Goal: Navigation & Orientation: Find specific page/section

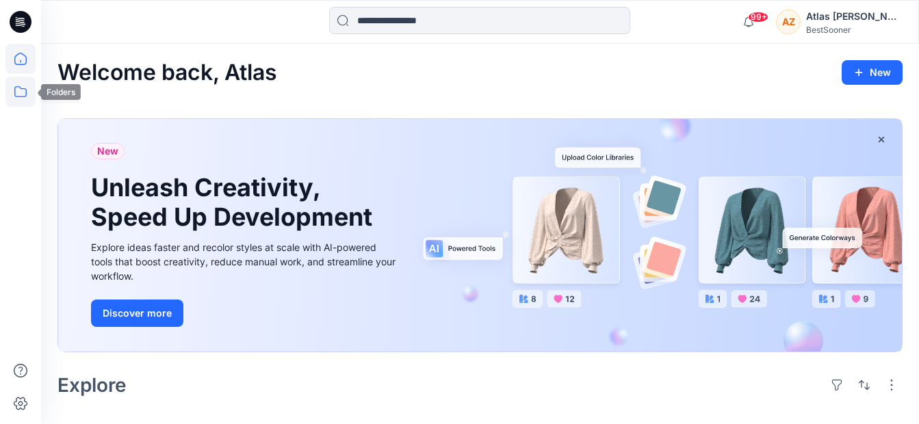
click at [21, 92] on icon at bounding box center [20, 92] width 30 height 30
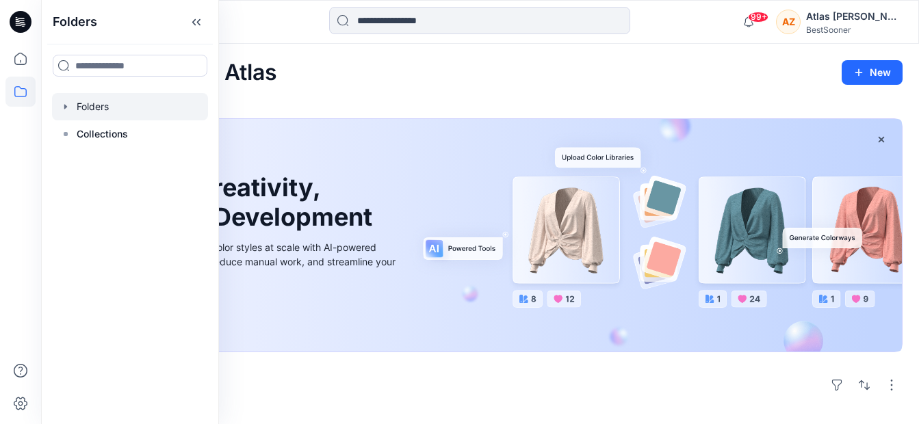
click at [122, 116] on div at bounding box center [130, 106] width 156 height 27
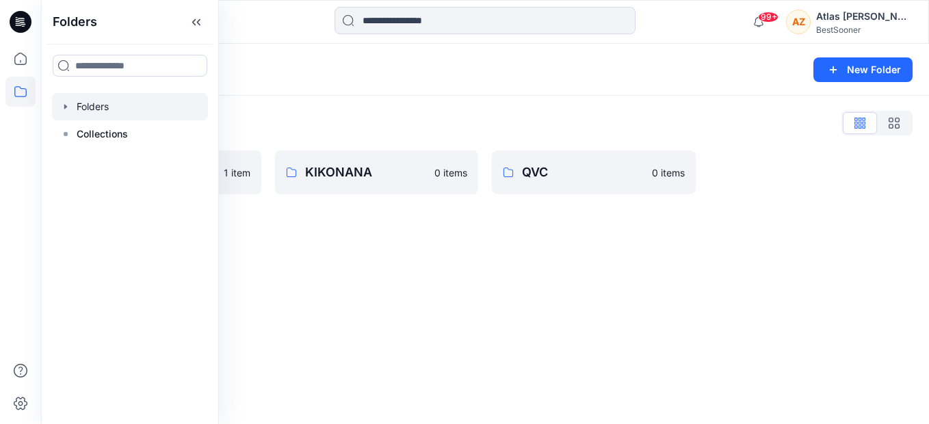
click at [441, 274] on div "Folders New Folder Folders List HSE 1 item KIKONANA 0 items QVC 0 items" at bounding box center [485, 234] width 888 height 380
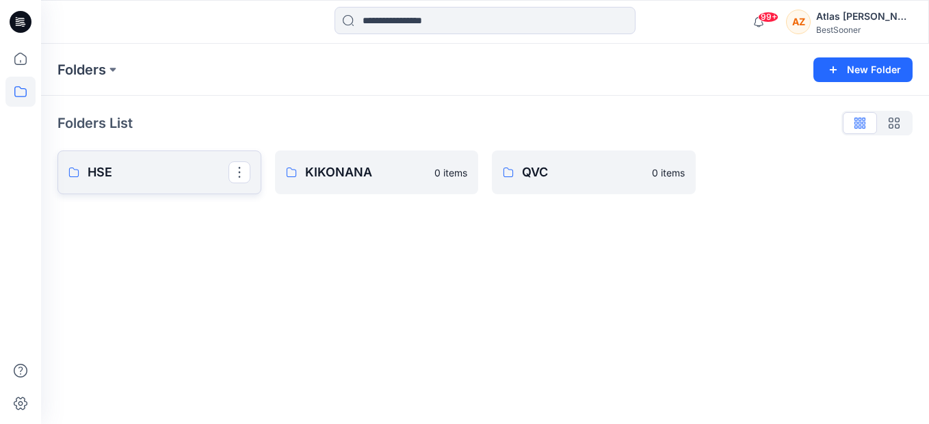
click at [78, 170] on icon at bounding box center [73, 172] width 11 height 11
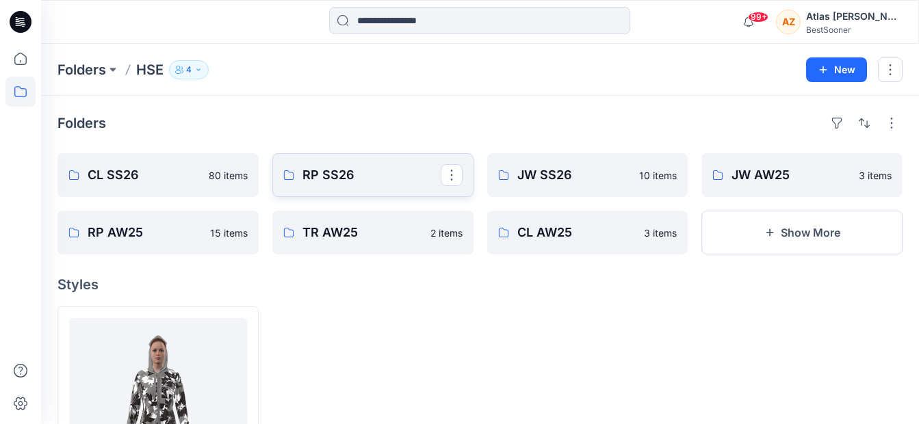
click at [387, 194] on link "RP SS26" at bounding box center [372, 175] width 201 height 44
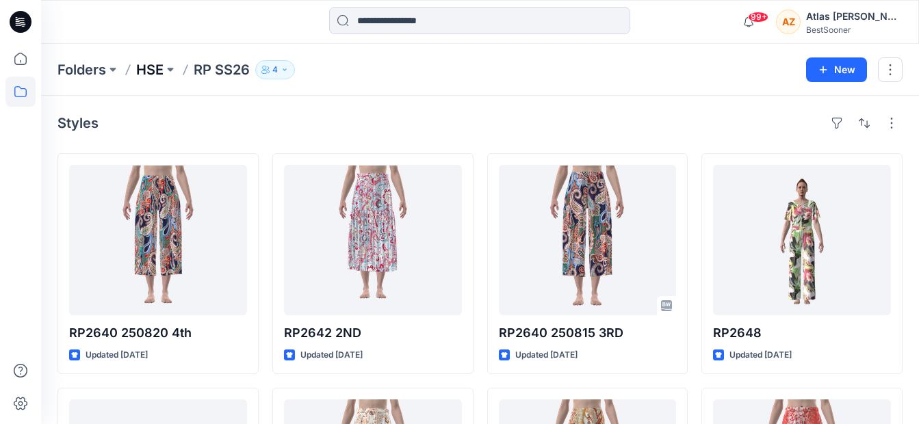
click at [157, 74] on p "HSE" at bounding box center [149, 69] width 27 height 19
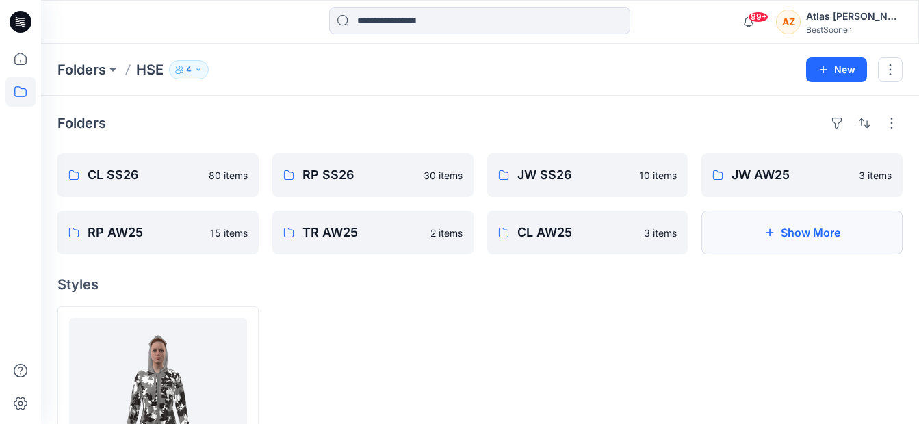
click at [822, 237] on button "Show More" at bounding box center [801, 233] width 201 height 44
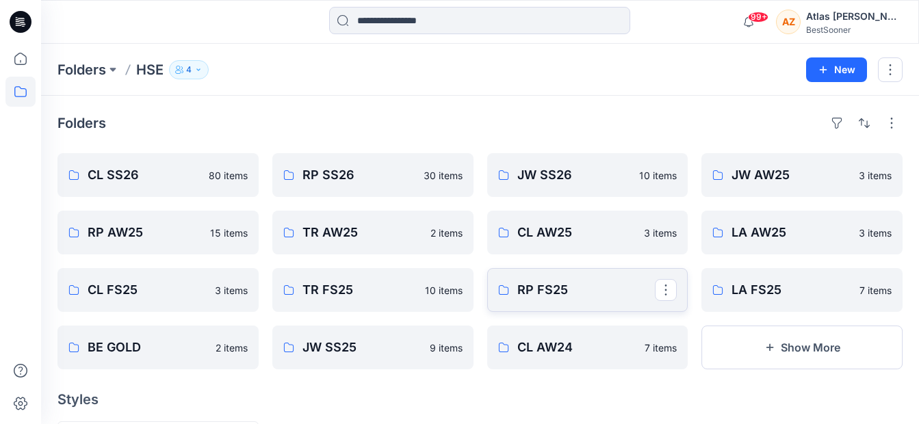
click at [530, 280] on link "RP FS25" at bounding box center [587, 290] width 201 height 44
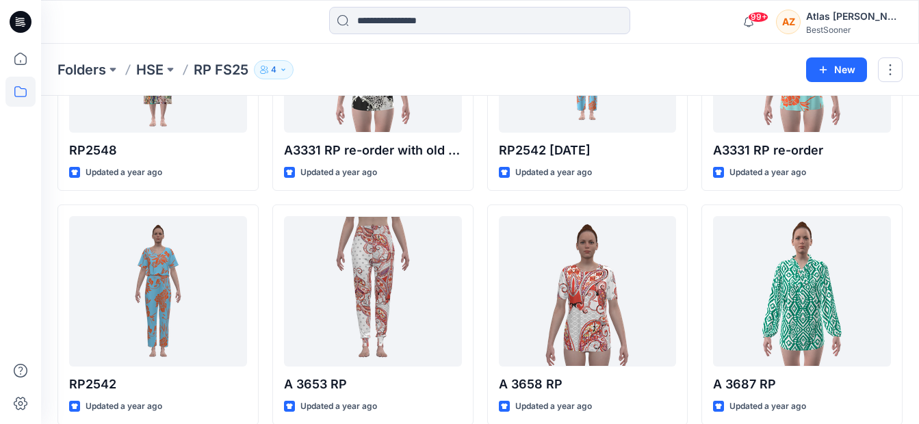
scroll to position [416, 0]
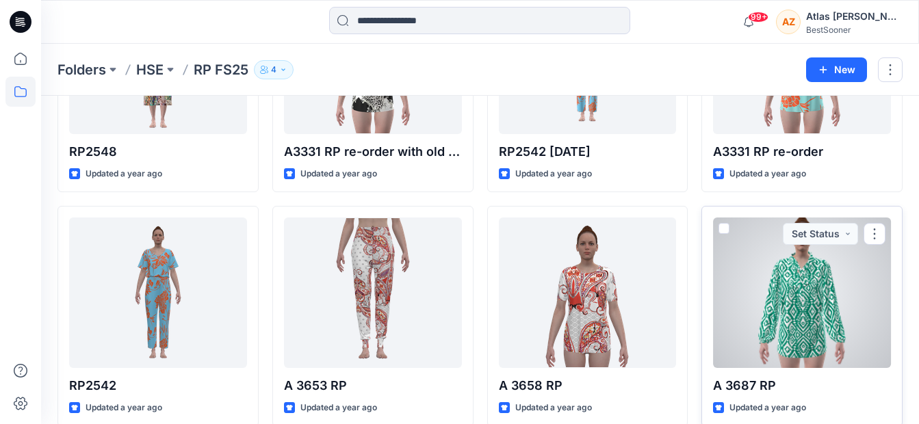
click at [786, 292] on div at bounding box center [802, 293] width 178 height 151
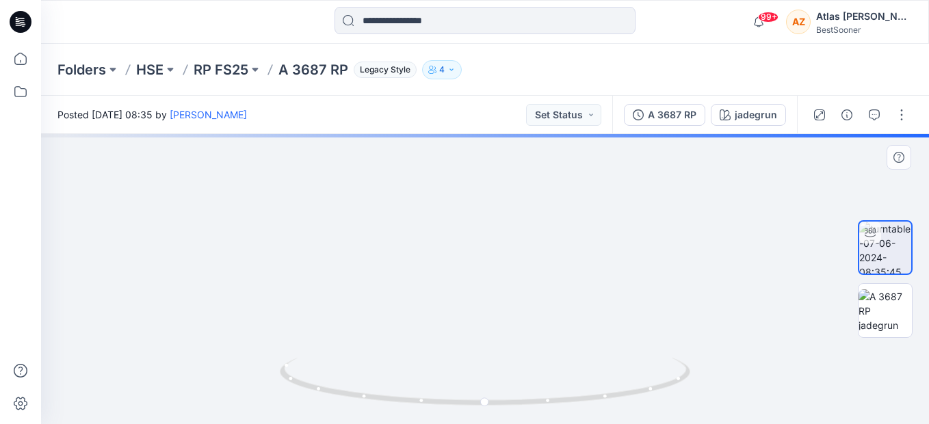
drag, startPoint x: 530, startPoint y: 224, endPoint x: 521, endPoint y: 304, distance: 80.5
click at [521, 304] on img at bounding box center [485, 177] width 864 height 493
